Goal: Task Accomplishment & Management: Complete application form

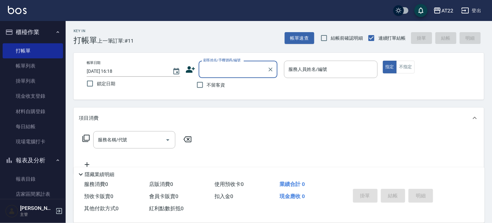
click at [186, 71] on icon at bounding box center [190, 69] width 9 height 7
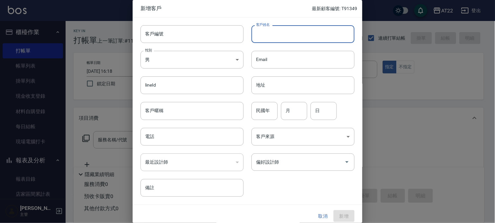
click at [259, 40] on input "客戶姓名" at bounding box center [303, 34] width 103 height 18
type input "[PERSON_NAME]"
click at [166, 132] on input "電話" at bounding box center [192, 137] width 103 height 18
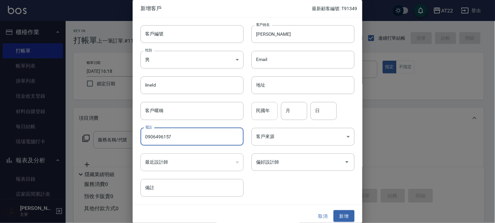
type input "0906496157"
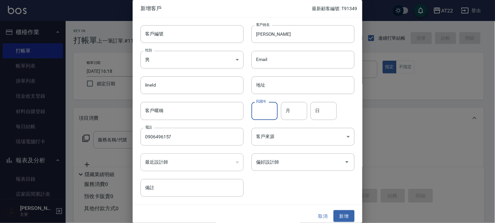
click at [261, 104] on div "民國年 民國年" at bounding box center [265, 111] width 26 height 18
type input "81"
type input "06"
type input "28"
click at [347, 217] on button "新增" at bounding box center [344, 216] width 21 height 12
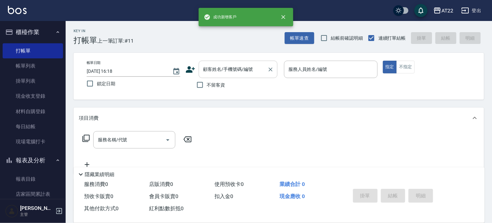
click at [224, 66] on div "顧客姓名/手機號碼/編號 顧客姓名/手機號碼/編號" at bounding box center [238, 69] width 79 height 17
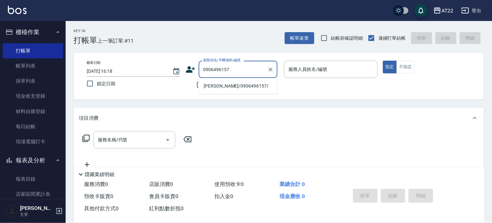
click at [228, 84] on li "[PERSON_NAME]/0906496157/" at bounding box center [237, 86] width 79 height 11
type input "[PERSON_NAME]/0906496157/"
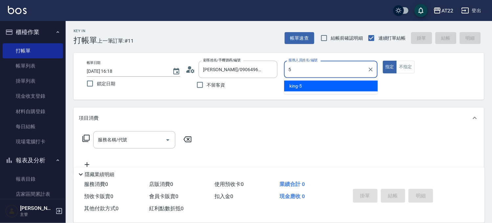
type input "king-5"
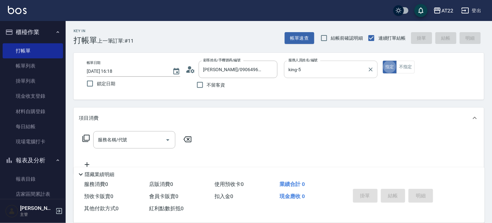
type button "true"
click at [151, 137] on input "服務名稱/代號" at bounding box center [129, 139] width 66 height 11
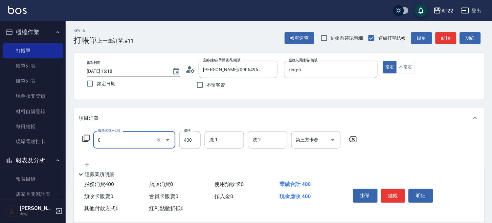
type input "有機洗髮(0)"
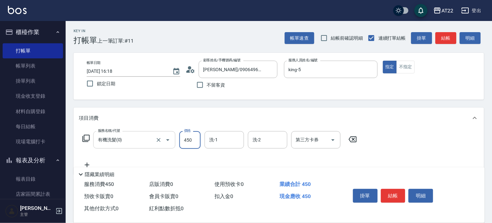
type input "450"
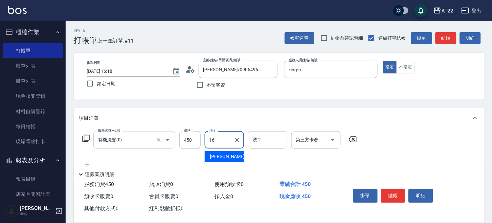
type input "[PERSON_NAME]-16"
click at [87, 163] on icon at bounding box center [87, 165] width 16 height 8
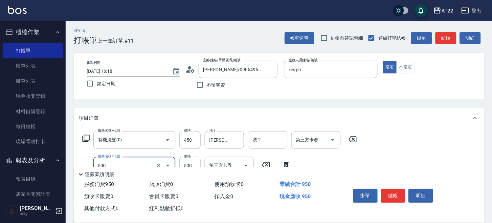
type input "剪髮(500)"
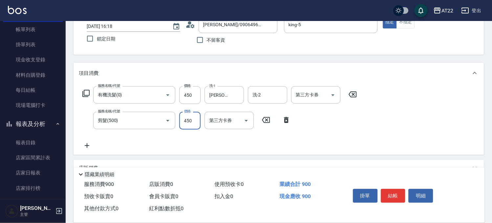
scroll to position [73, 0]
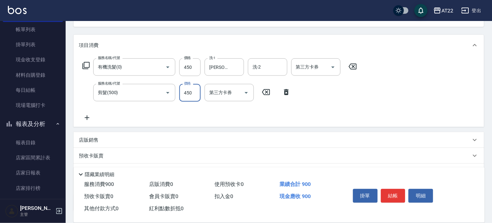
type input "450"
click at [88, 117] on icon at bounding box center [87, 118] width 16 height 8
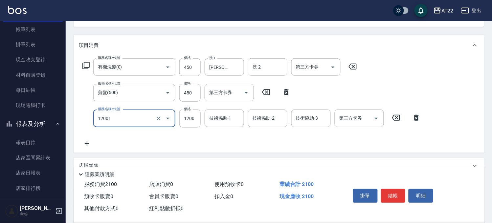
type input "燙髮S(12001)"
type input "1700"
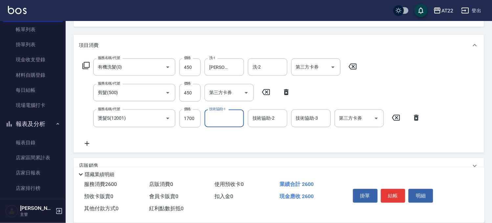
type input "2"
type input "[PERSON_NAME]-16"
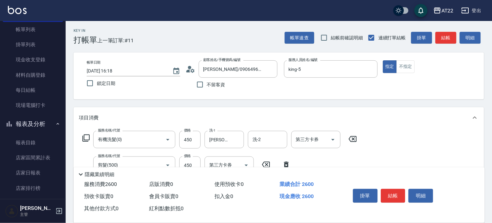
scroll to position [0, 0]
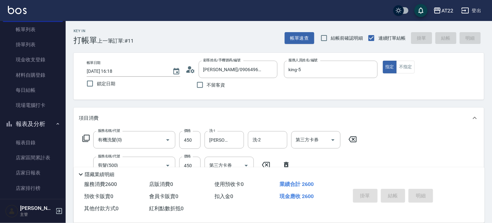
type input "[DATE] 17:23"
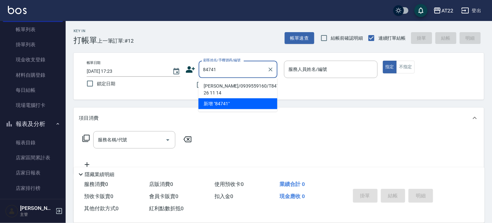
click at [241, 84] on li "[PERSON_NAME]/0939559160/T84741 26 11 14" at bounding box center [237, 90] width 79 height 18
type input "[PERSON_NAME]/0939559160/T84741 26 11 14"
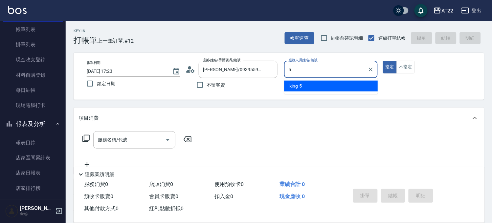
type input "king-5"
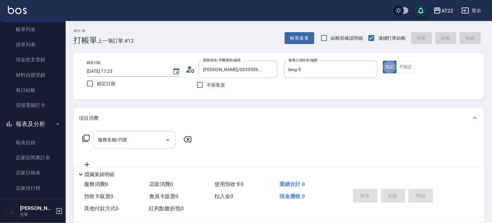
click at [144, 134] on div "服務名稱/代號" at bounding box center [134, 139] width 82 height 17
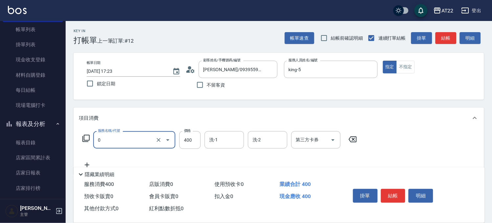
type input "有機洗髮(0)"
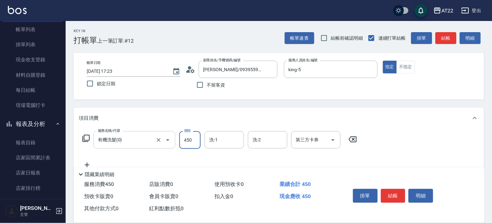
type input "450"
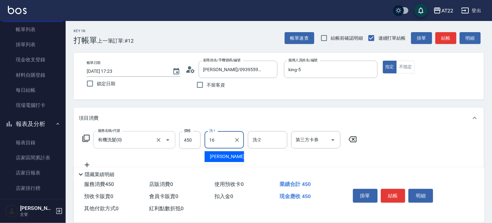
type input "[PERSON_NAME]-16"
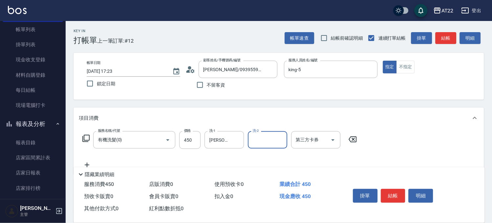
click at [89, 162] on icon at bounding box center [87, 165] width 16 height 8
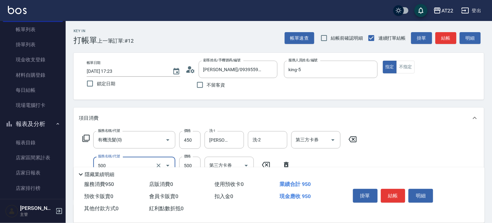
type input "剪髮(500)"
type input "380"
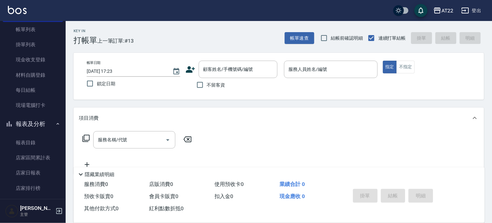
click at [215, 81] on label "不留客資" at bounding box center [209, 85] width 32 height 14
click at [207, 81] on input "不留客資" at bounding box center [200, 85] width 14 height 14
checkbox input "true"
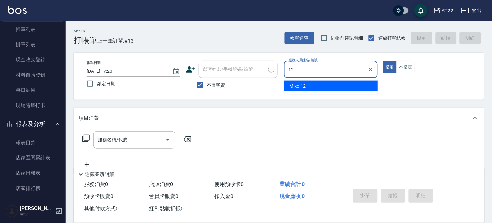
type input "Miko-12"
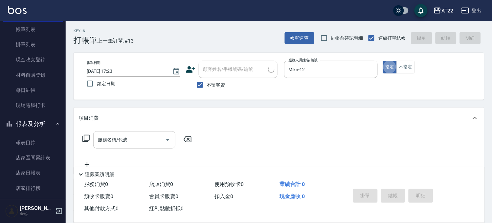
click at [127, 142] on input "服務名稱/代號" at bounding box center [129, 139] width 66 height 11
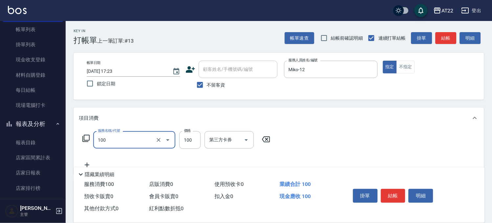
type input "修[PERSON_NAME](100)"
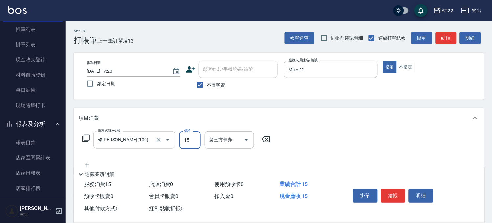
type input "150"
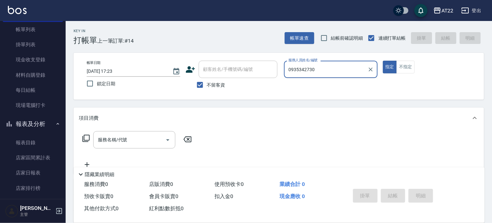
type input "0935342730"
click at [204, 81] on input "不留客資" at bounding box center [200, 85] width 14 height 14
checkbox input "false"
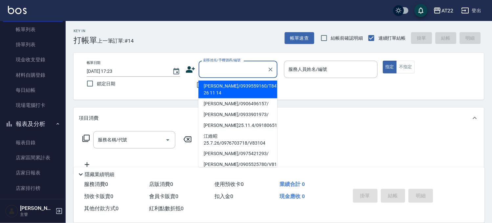
click at [222, 70] on input "顧客姓名/手機號碼/編號" at bounding box center [233, 69] width 63 height 11
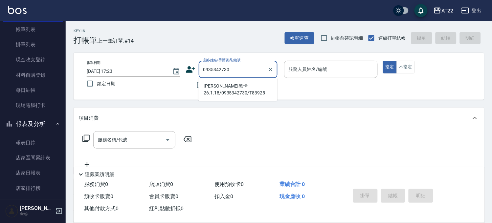
click at [232, 86] on li "[PERSON_NAME]黑卡26.1.18/0935342730/T83925" at bounding box center [237, 90] width 79 height 18
type input "[PERSON_NAME]黑卡26.1.18/0935342730/T83925"
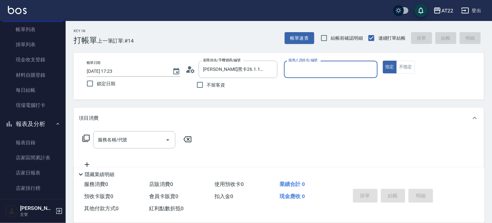
type input "Miko-12"
click at [148, 135] on input "服務名稱/代號" at bounding box center [129, 139] width 66 height 11
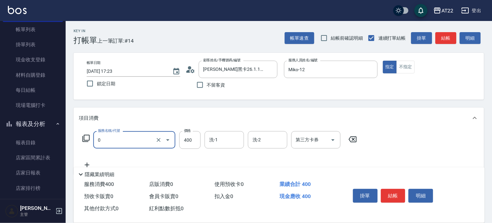
type input "有機洗髮(0)"
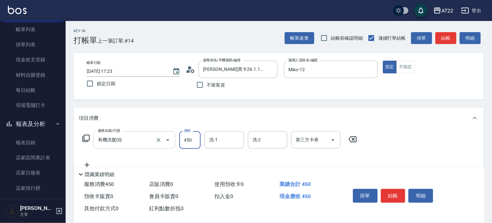
type input "450"
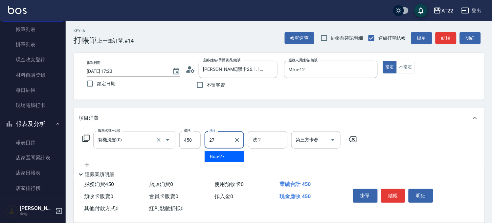
type input "Boa-27"
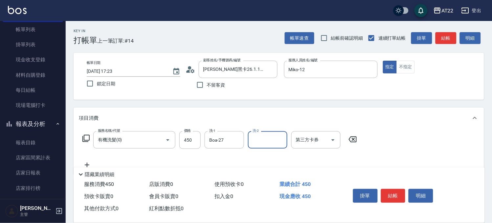
click at [90, 163] on icon at bounding box center [87, 165] width 16 height 8
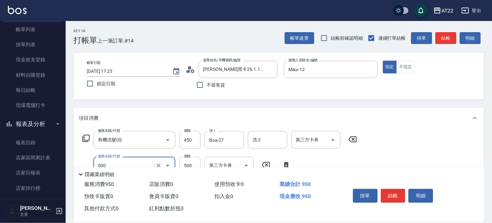
type input "剪髮(500)"
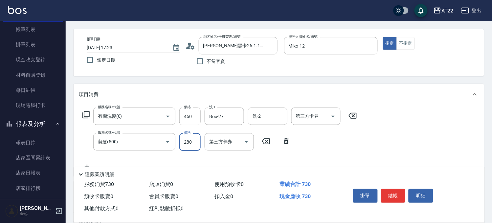
scroll to position [36, 0]
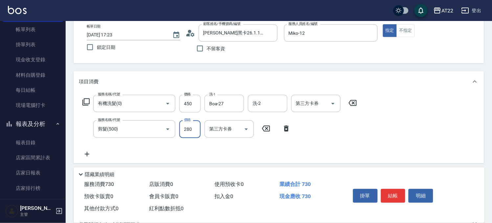
type input "280"
click at [89, 153] on icon at bounding box center [87, 154] width 16 height 8
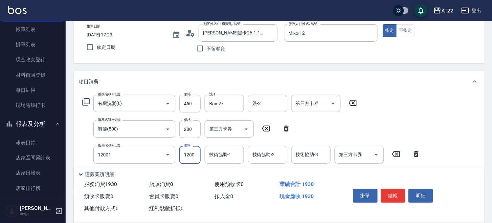
type input "燙髮S(12001)"
type input "1610"
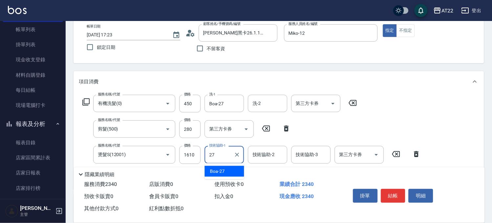
type input "Boa-27"
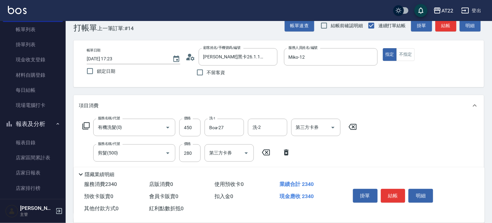
scroll to position [0, 0]
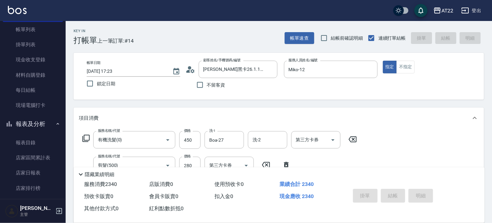
type input "[DATE] 17:24"
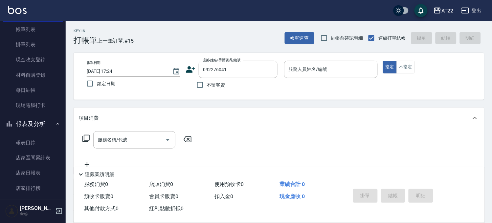
click at [250, 79] on div "不留客資" at bounding box center [232, 85] width 92 height 14
click at [247, 75] on input "092276041" at bounding box center [233, 69] width 63 height 11
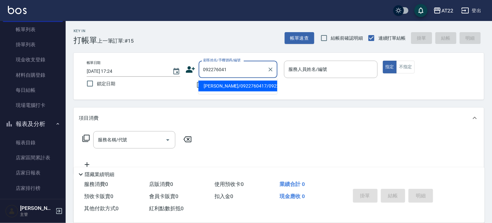
click at [247, 84] on li "[PERSON_NAME]/0922760417/0922760417" at bounding box center [237, 86] width 79 height 11
type input "[PERSON_NAME]/0922760417/0922760417"
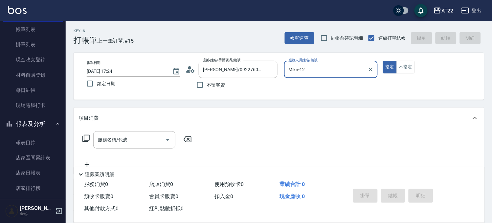
click at [356, 77] on div "Miko-12 服務人員姓名/編號" at bounding box center [331, 69] width 94 height 17
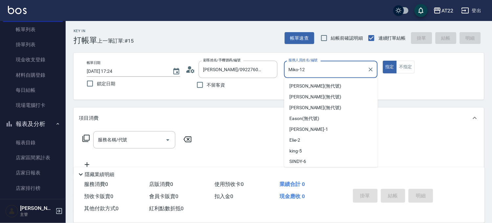
click at [356, 77] on div "Miko-12 服務人員姓名/編號" at bounding box center [331, 69] width 94 height 17
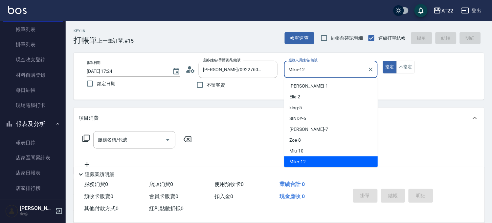
click at [356, 77] on div "Miko-12 服務人員姓名/編號" at bounding box center [331, 69] width 94 height 17
click at [336, 75] on input "Miko-12" at bounding box center [326, 69] width 78 height 11
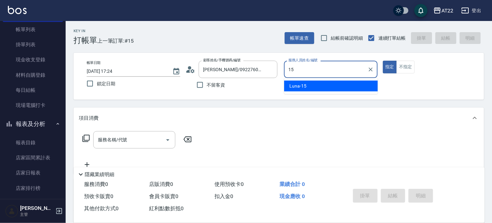
type input "Luna-15"
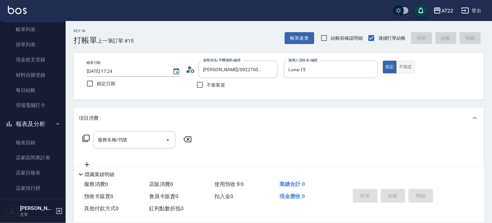
click at [405, 67] on button "不指定" at bounding box center [405, 67] width 18 height 13
click at [120, 145] on input "服務名稱/代號" at bounding box center [129, 139] width 66 height 11
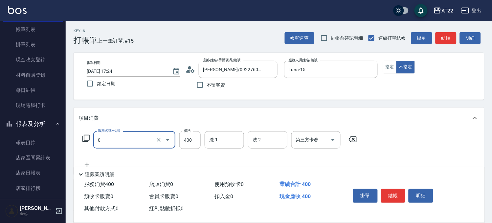
type input "有機洗髮(0)"
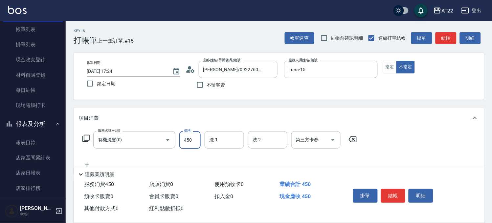
type input "450"
click at [85, 164] on icon at bounding box center [87, 165] width 16 height 8
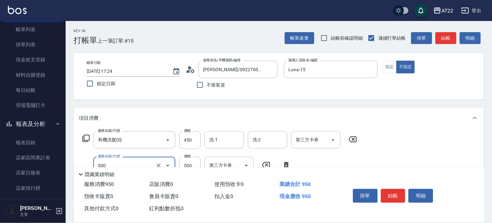
type input "剪髮(500)"
type input "200"
